Goal: Task Accomplishment & Management: Complete application form

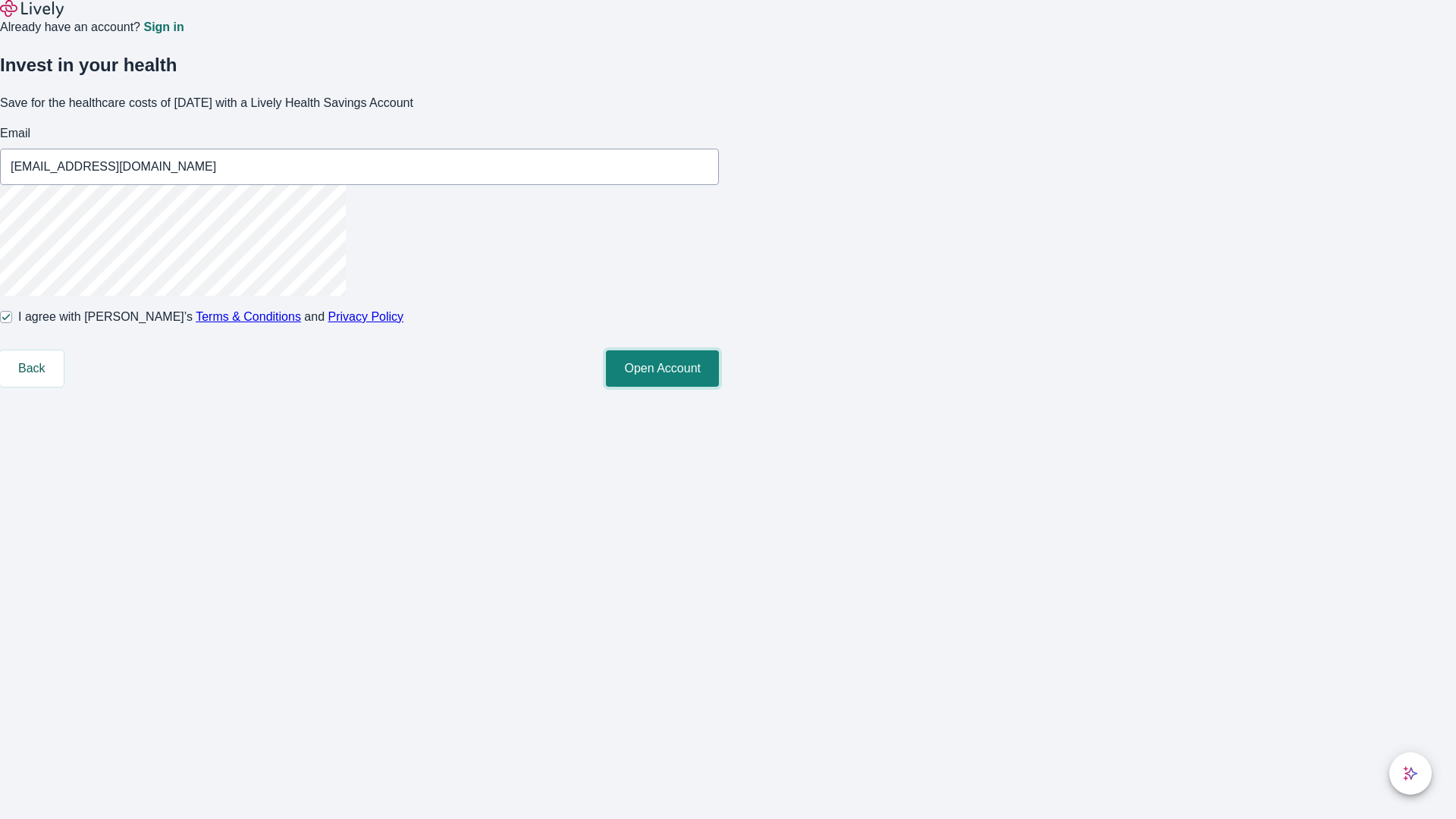
click at [719, 387] on button "Open Account" at bounding box center [663, 368] width 113 height 37
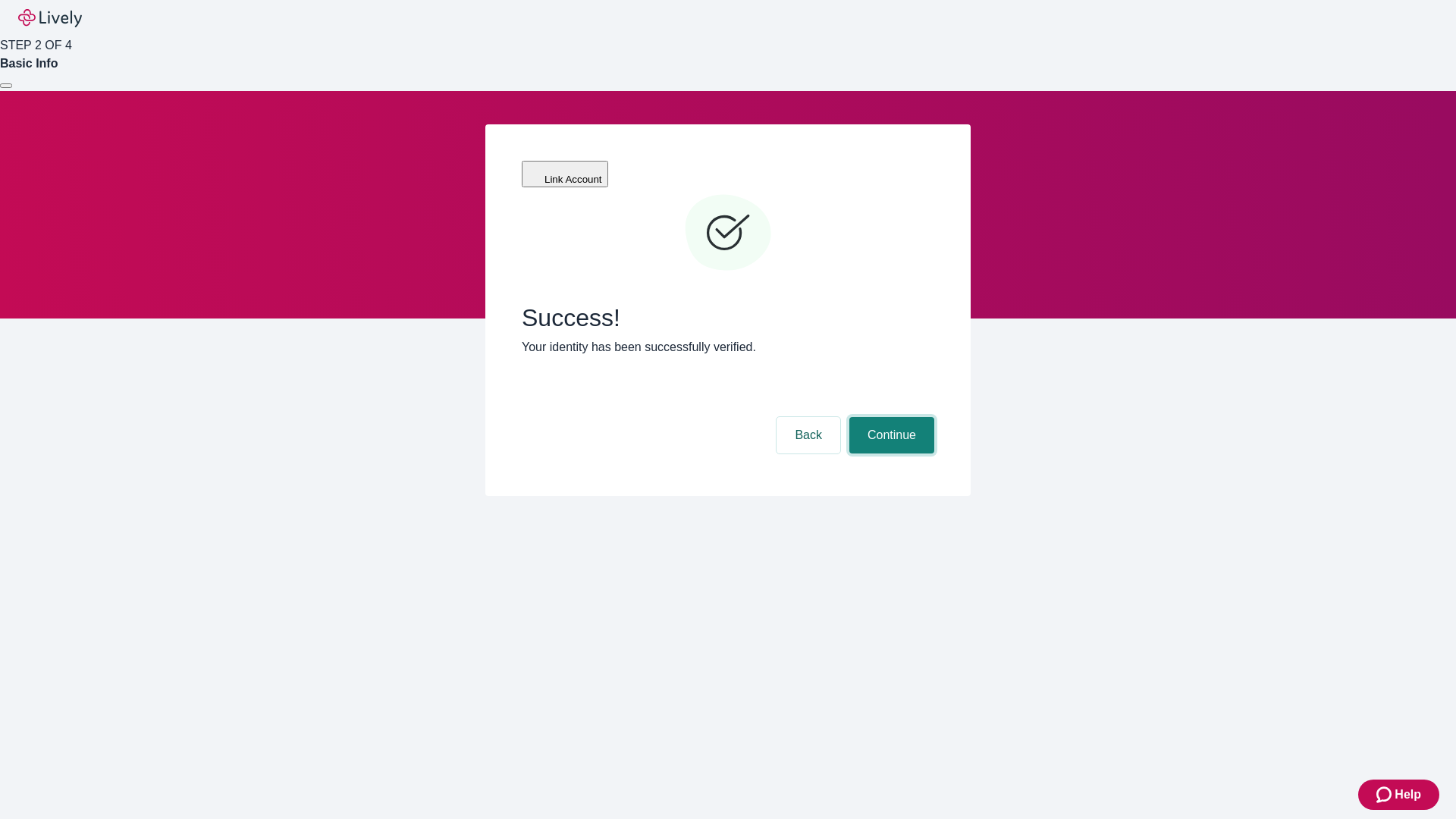
click at [890, 417] on button "Continue" at bounding box center [892, 435] width 85 height 37
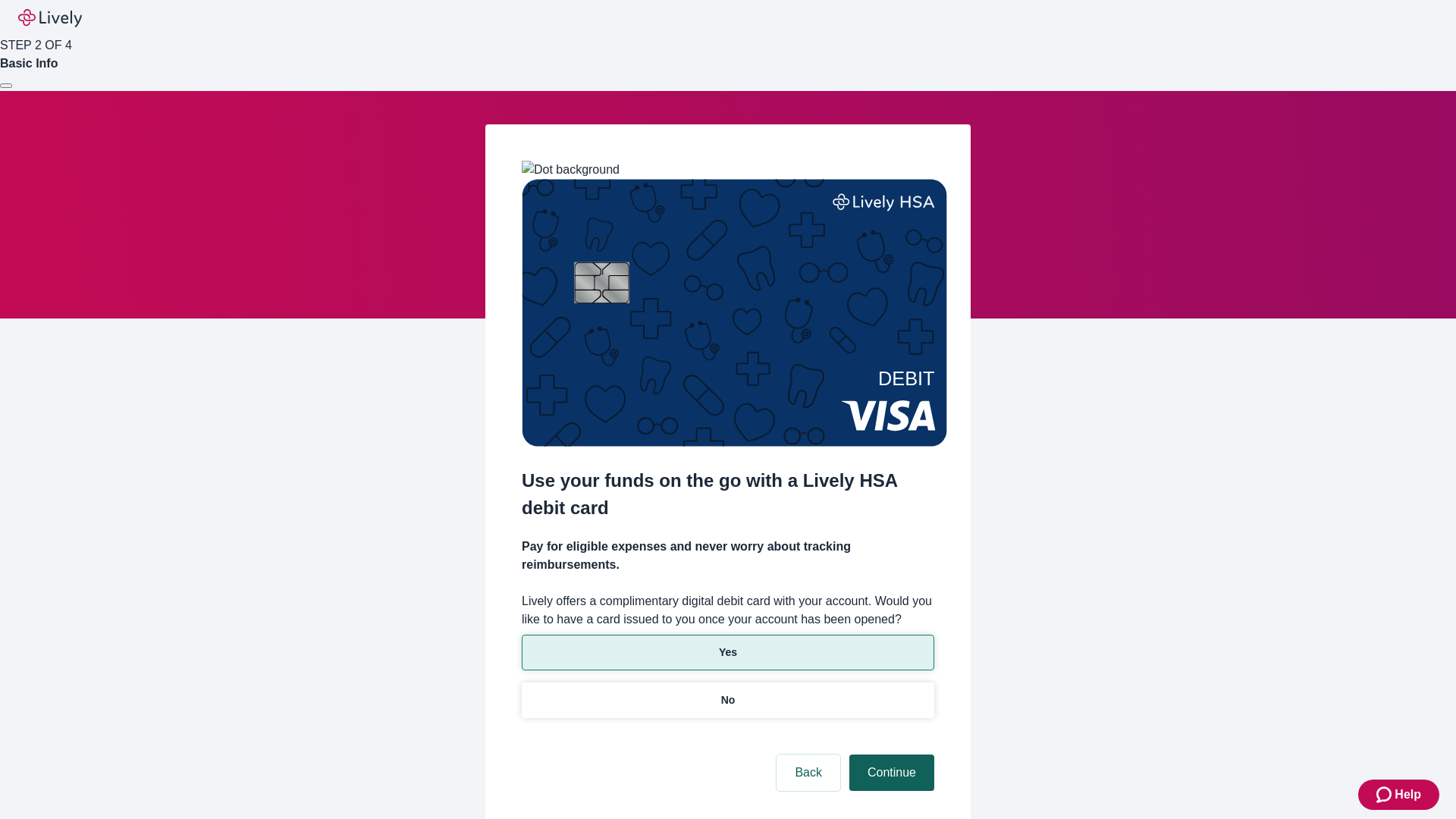
click at [727, 692] on p "No" at bounding box center [728, 700] width 15 height 16
click at [890, 755] on button "Continue" at bounding box center [892, 772] width 85 height 37
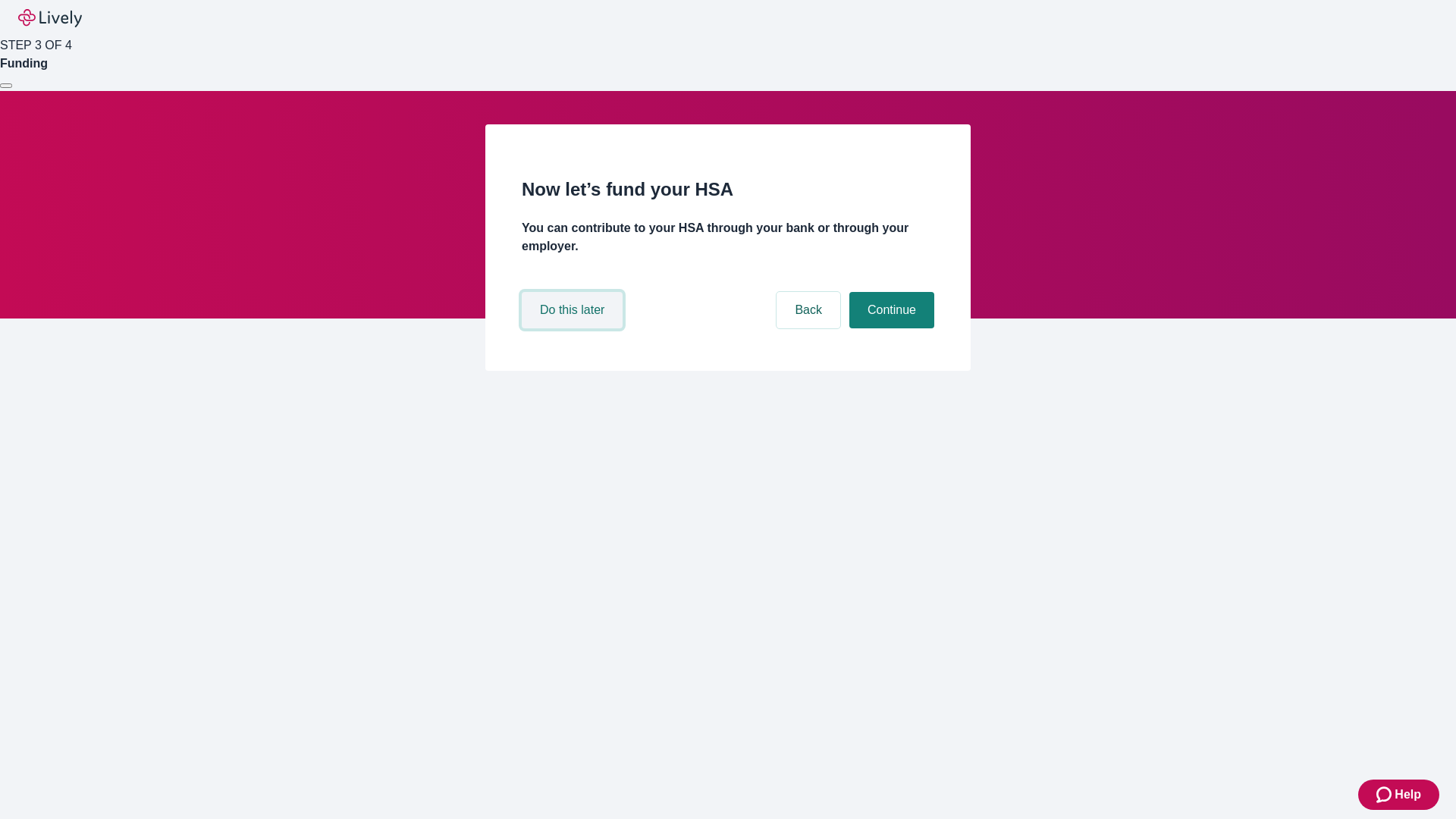
click at [574, 328] on button "Do this later" at bounding box center [572, 309] width 101 height 37
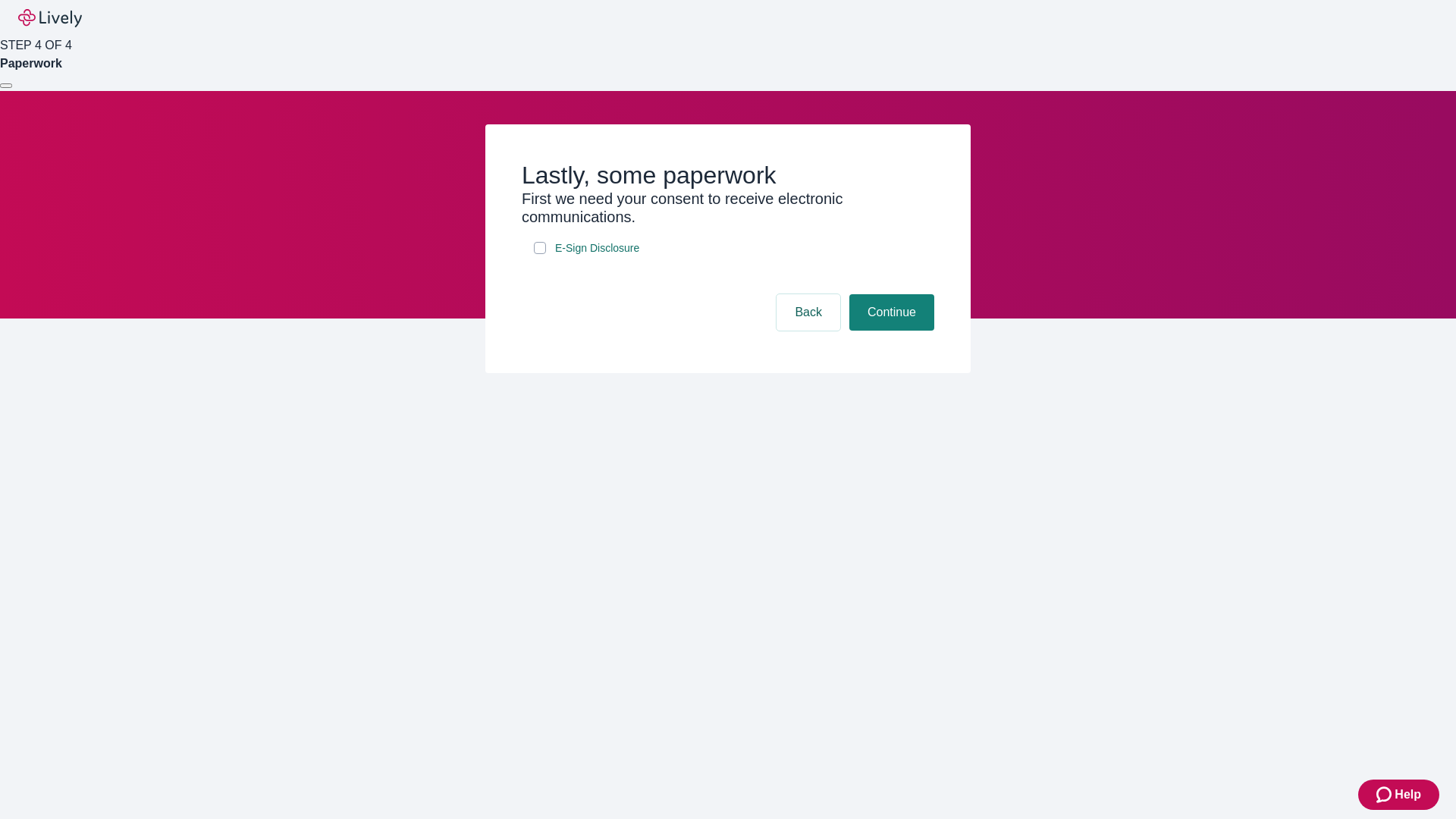
click at [540, 254] on input "E-Sign Disclosure" at bounding box center [540, 248] width 12 height 12
checkbox input "true"
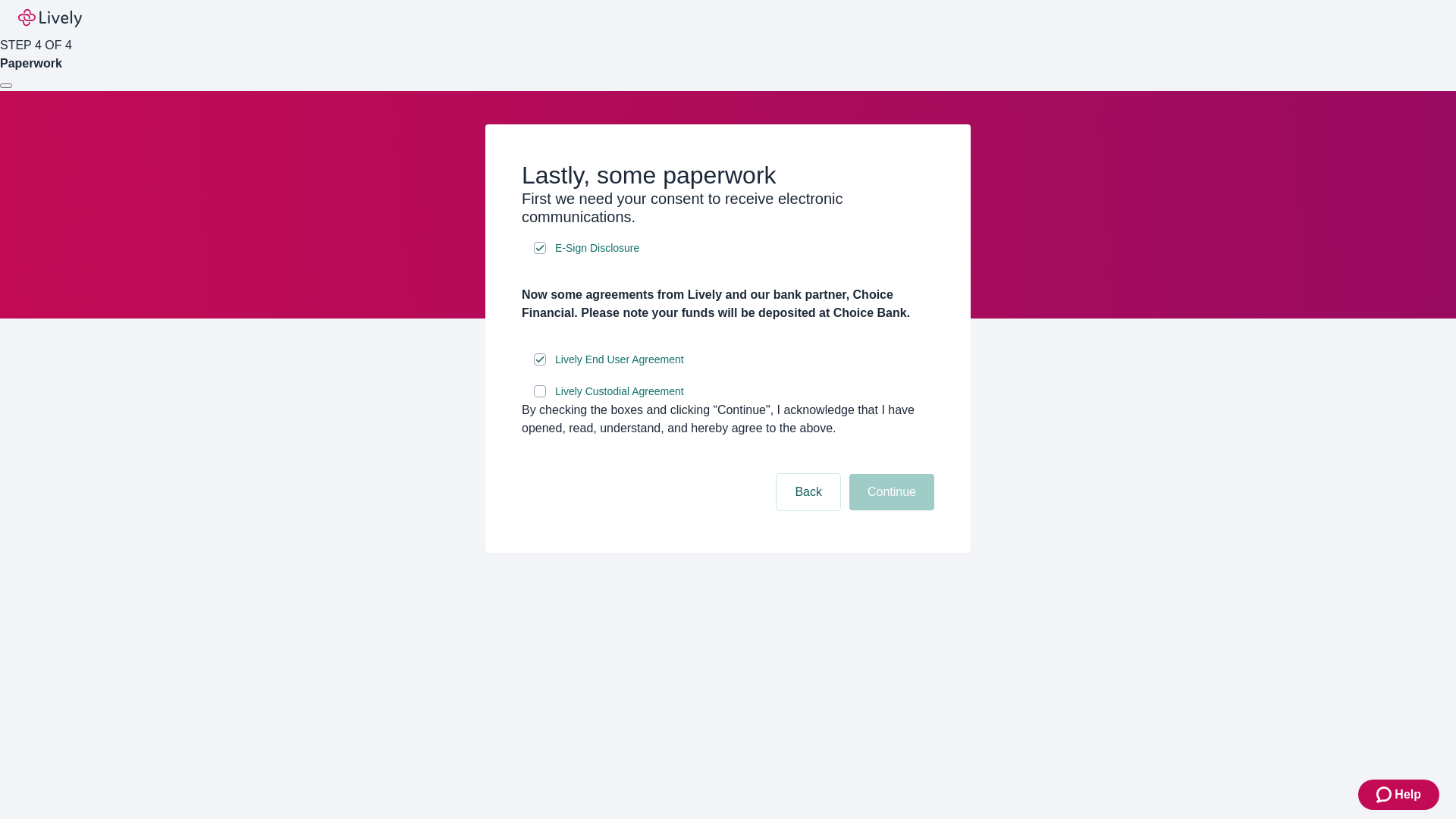
click at [540, 398] on input "Lively Custodial Agreement" at bounding box center [540, 391] width 12 height 12
checkbox input "true"
click at [890, 511] on button "Continue" at bounding box center [892, 492] width 85 height 37
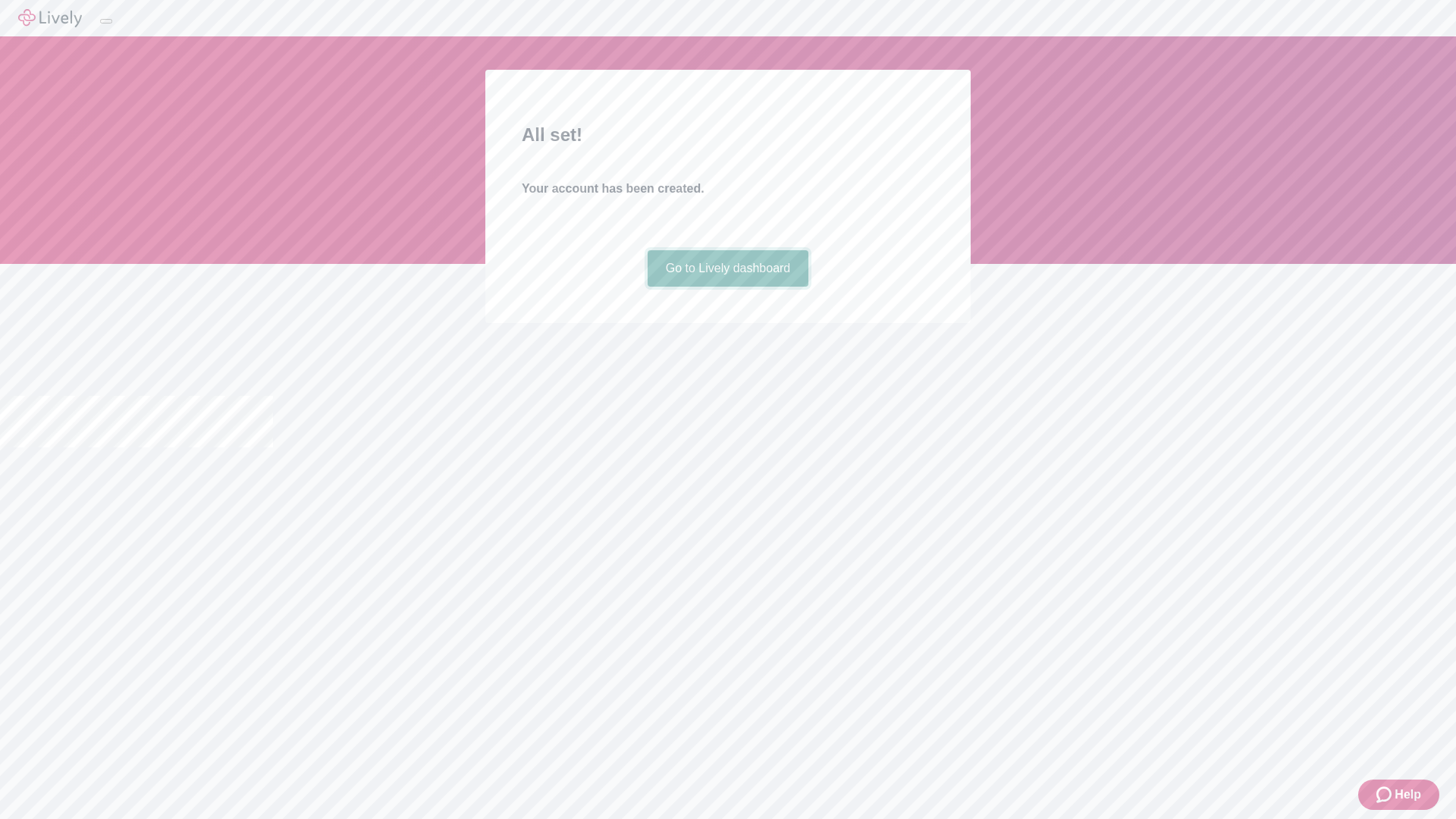
click at [727, 287] on link "Go to Lively dashboard" at bounding box center [728, 268] width 162 height 37
